Goal: Find specific page/section: Find specific page/section

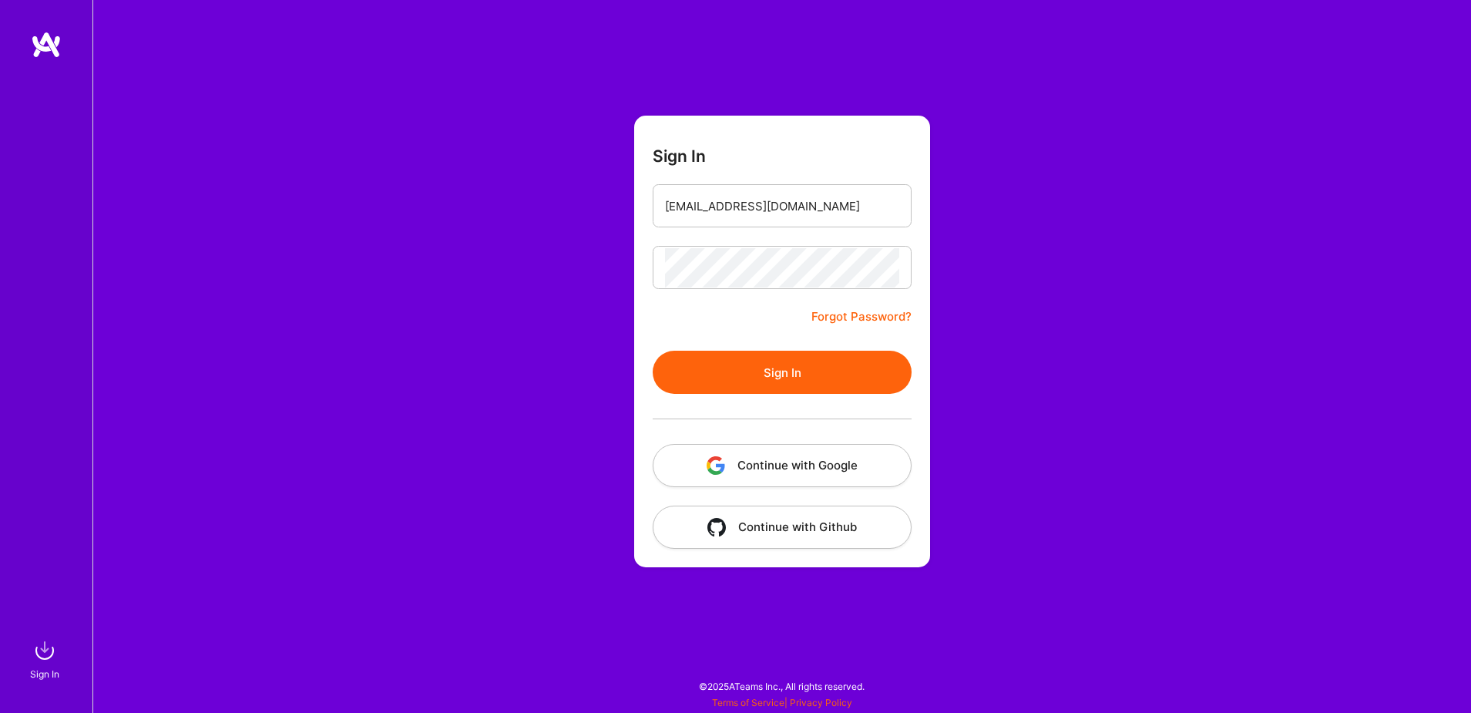
click at [828, 462] on button "Continue with Google" at bounding box center [782, 465] width 259 height 43
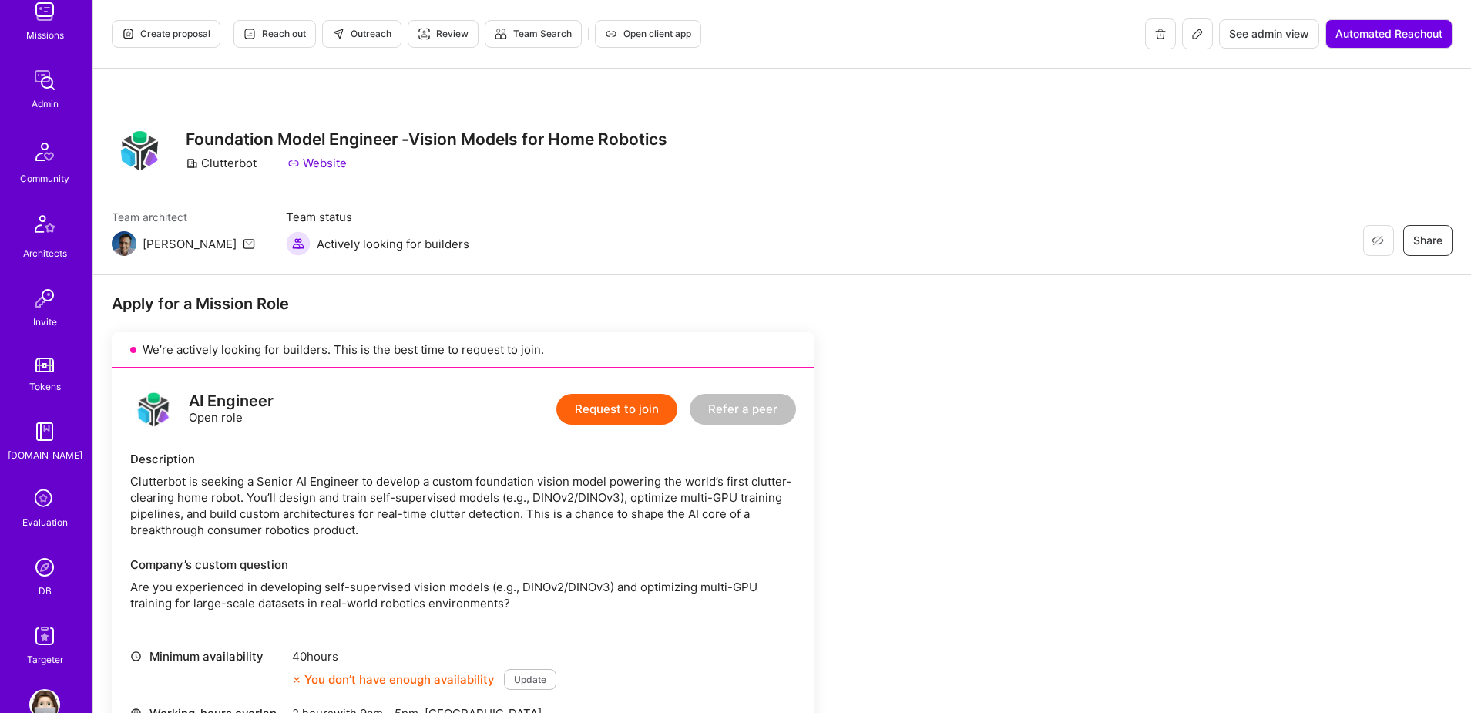
scroll to position [271, 0]
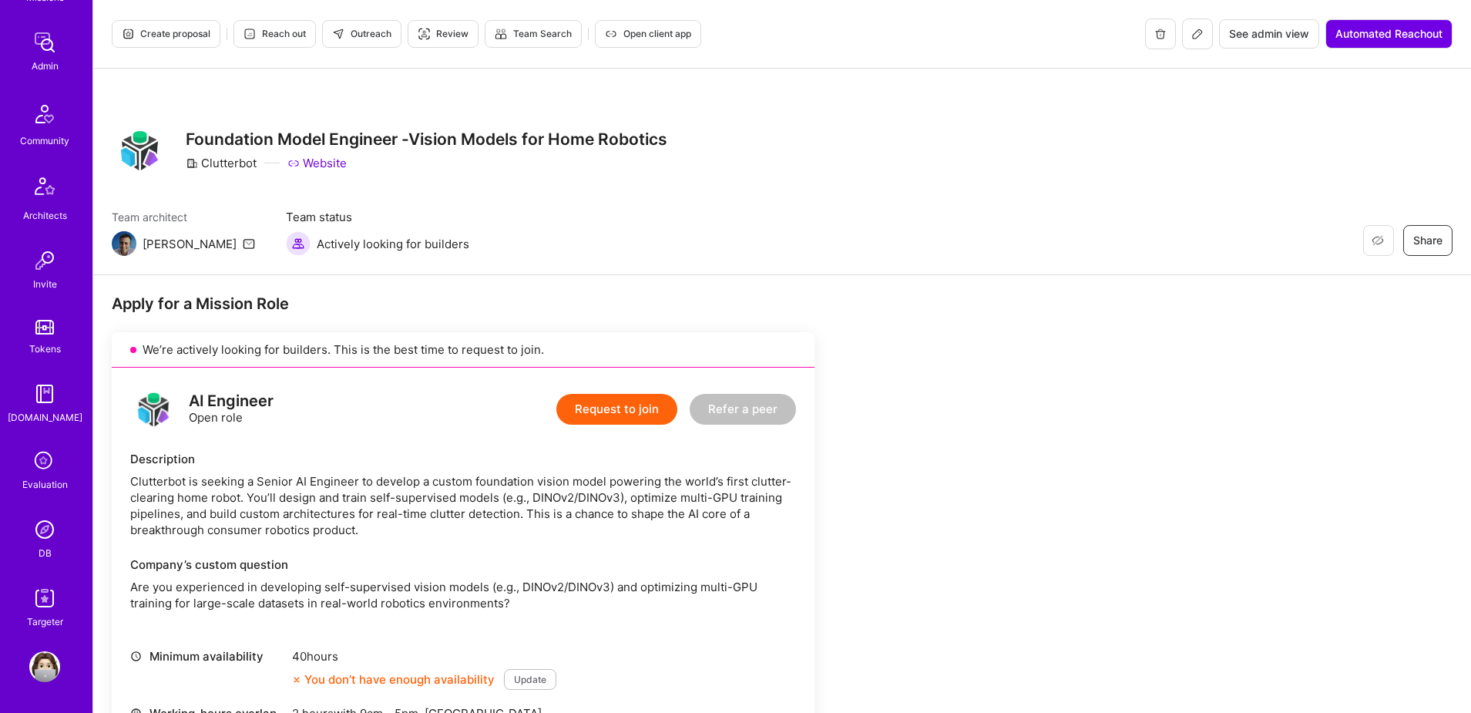
click at [42, 526] on img at bounding box center [44, 529] width 31 height 31
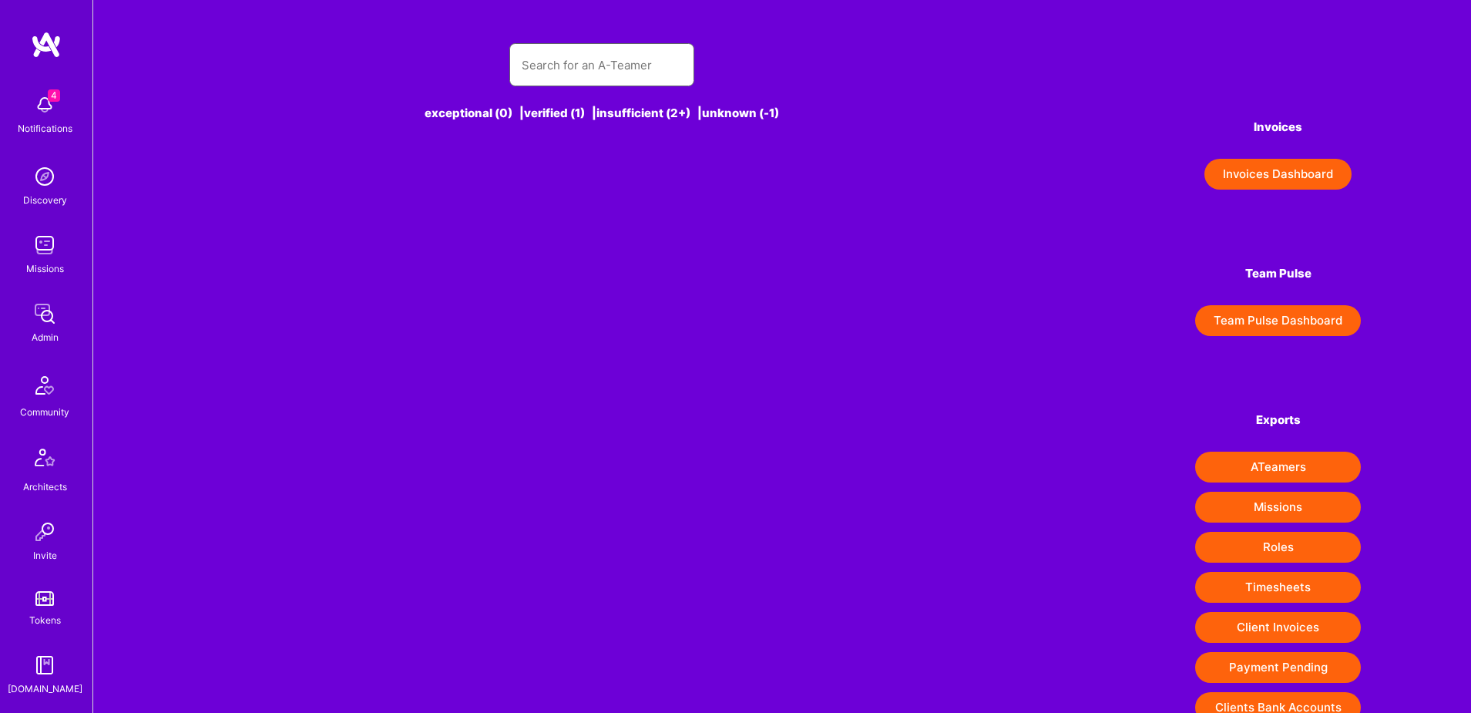
click at [572, 76] on input "text" at bounding box center [602, 64] width 160 height 39
paste input "https://platform.a.team/nathanielmeron"
type input "https://platform.a.team/nathanielmeron"
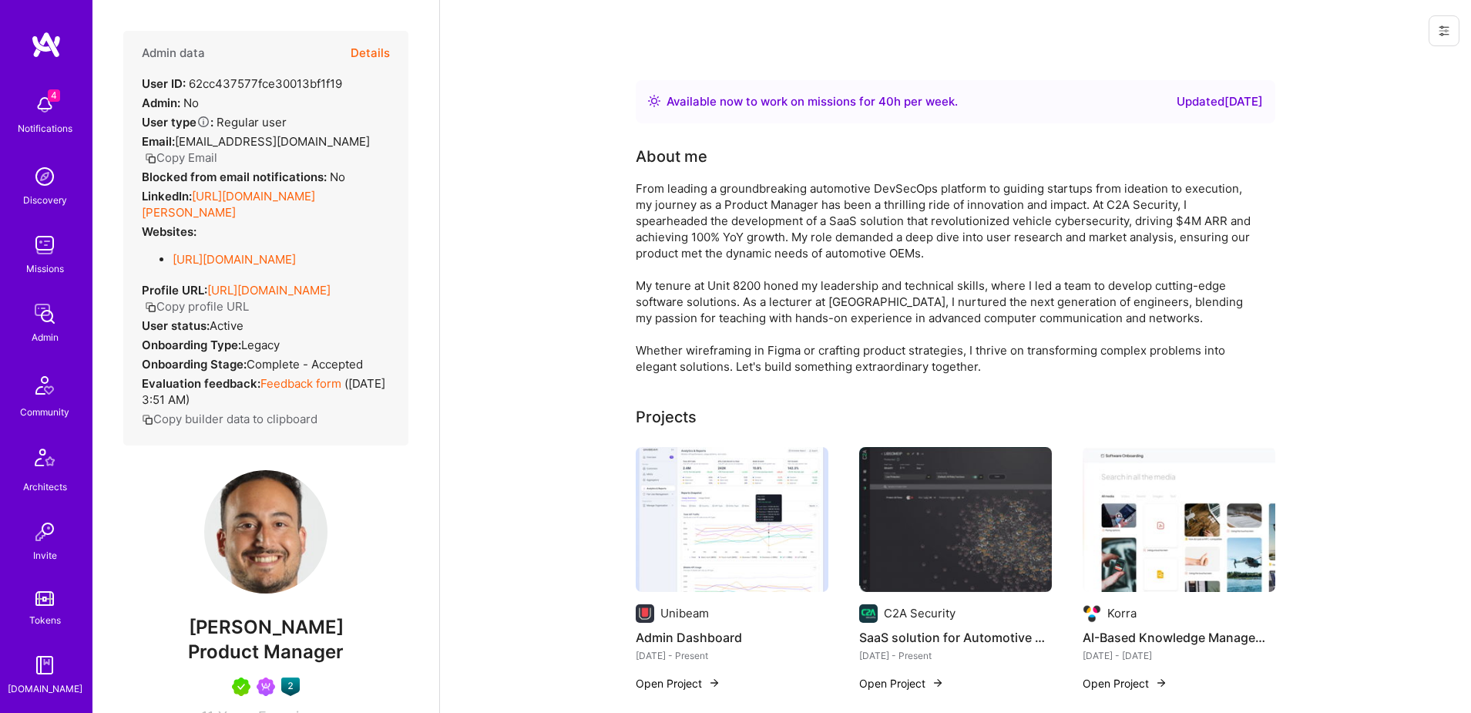
click at [272, 85] on div "User ID: 62cc437577fce30013bf1f19" at bounding box center [242, 84] width 200 height 16
copy div "62cc437577fce30013bf1f19"
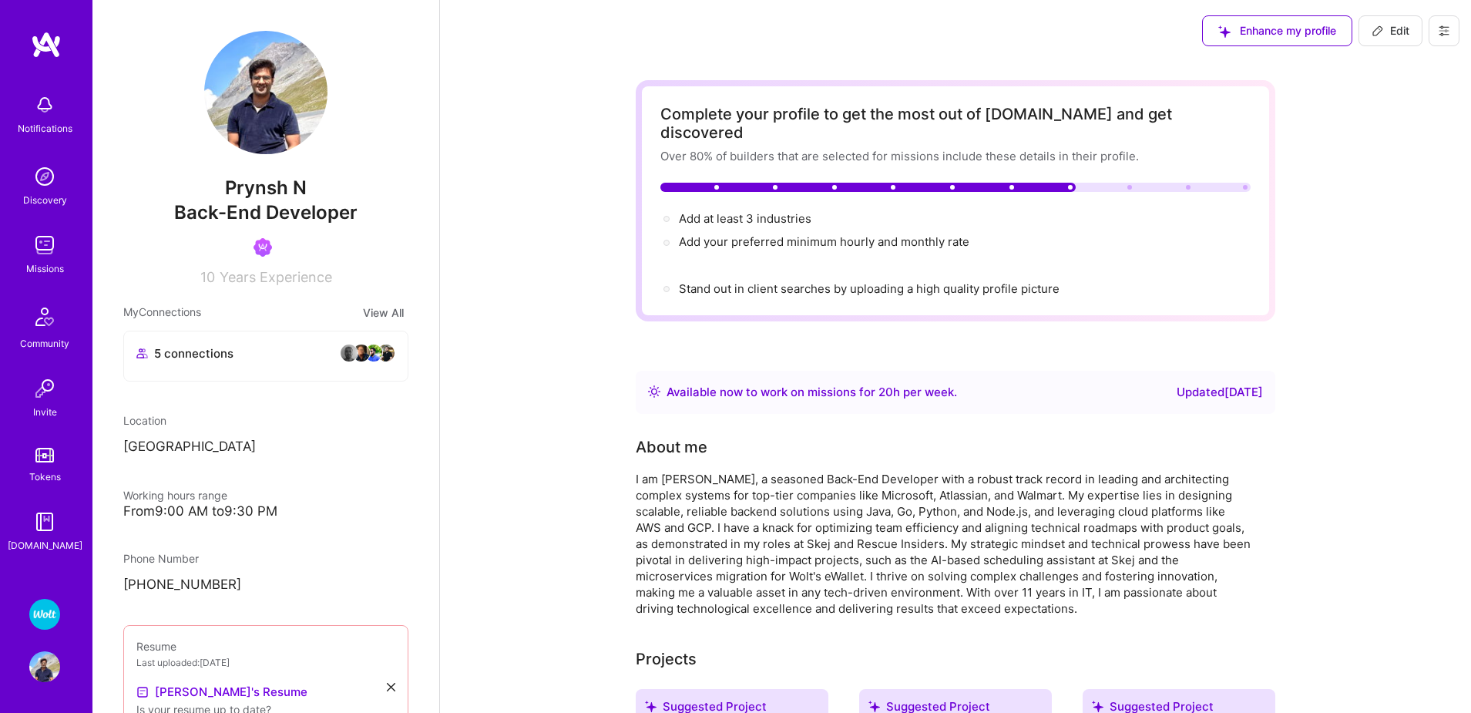
scroll to position [1, 0]
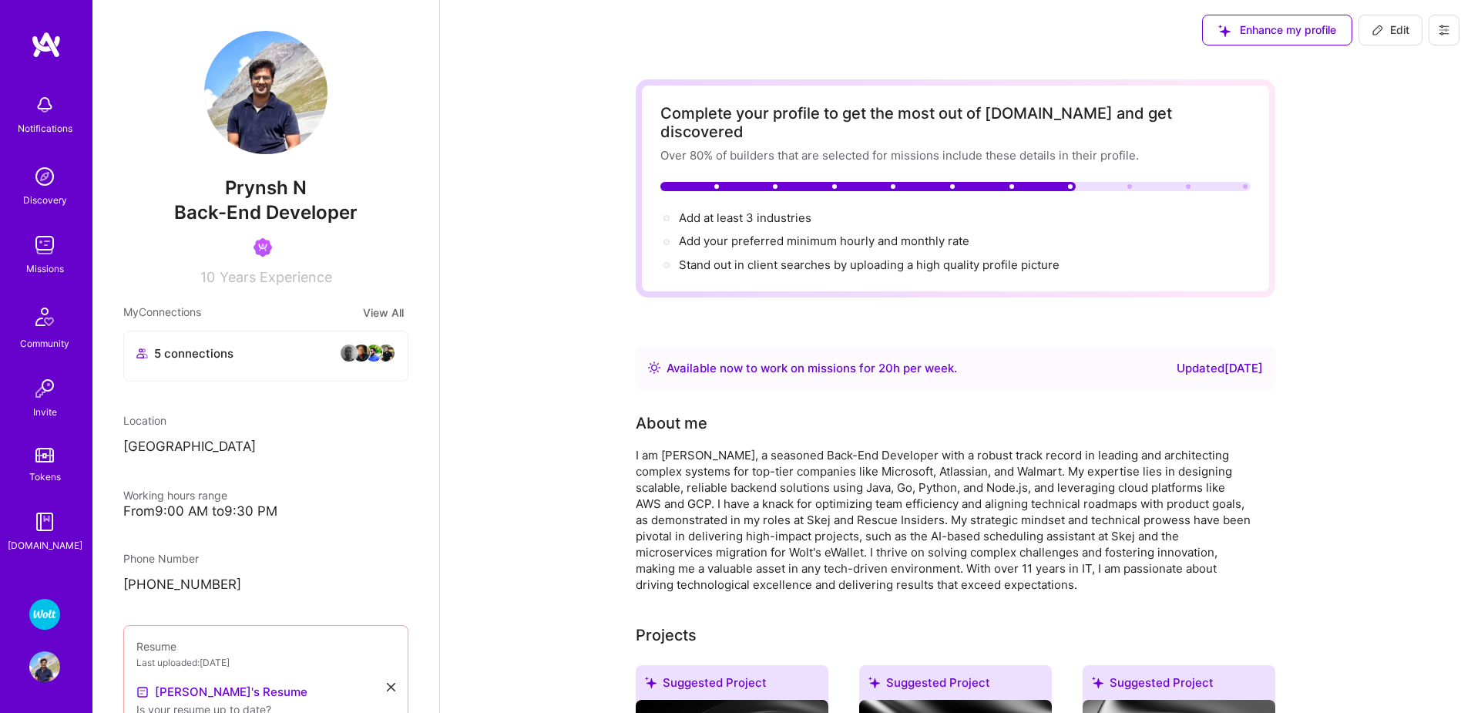
click at [1435, 39] on button at bounding box center [1444, 30] width 31 height 31
